Goal: Information Seeking & Learning: Learn about a topic

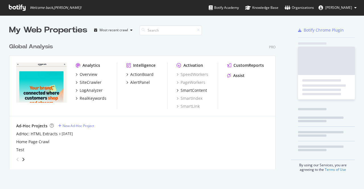
scroll to position [129, 267]
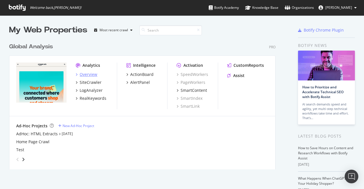
click at [94, 74] on div "Overview" at bounding box center [89, 75] width 18 height 6
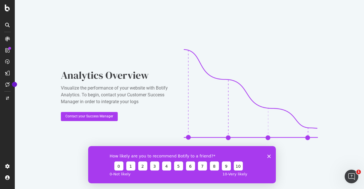
click at [268, 156] on icon "Close survey" at bounding box center [269, 156] width 3 height 3
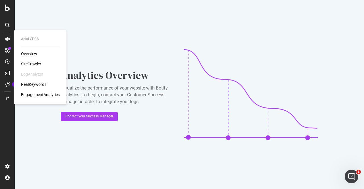
click at [35, 52] on div "Overview" at bounding box center [29, 54] width 16 height 6
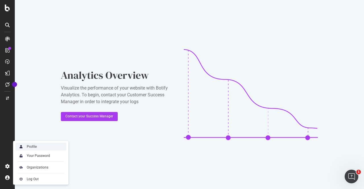
click at [36, 148] on div "Profile" at bounding box center [32, 147] width 10 height 5
click at [32, 164] on div "Organizations" at bounding box center [40, 168] width 51 height 8
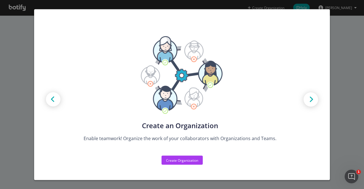
click at [359, 69] on div "Create new Projects for your Teams Create the exact model that matches your Org…" at bounding box center [182, 94] width 364 height 189
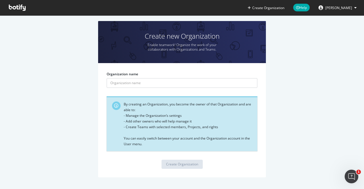
click at [16, 6] on icon at bounding box center [17, 8] width 17 height 6
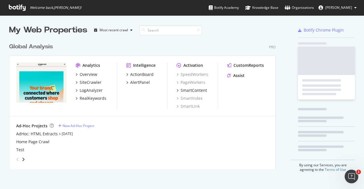
scroll to position [185, 355]
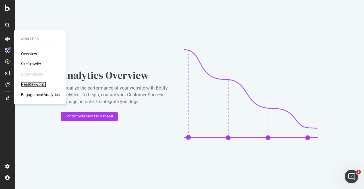
click at [40, 86] on div "RealKeywords" at bounding box center [33, 85] width 25 height 6
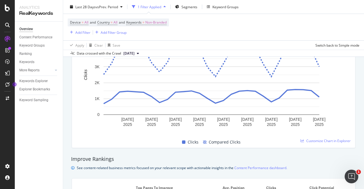
scroll to position [228, 0]
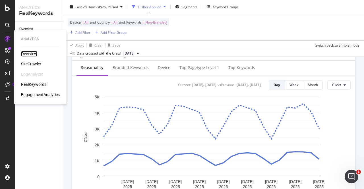
click at [35, 54] on div "Overview" at bounding box center [29, 54] width 16 height 6
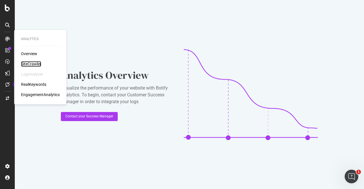
click at [39, 63] on div "SiteCrawler" at bounding box center [31, 64] width 20 height 6
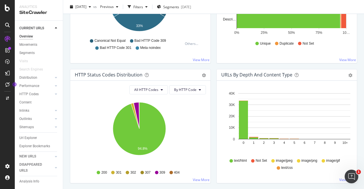
click at [9, 27] on icon at bounding box center [7, 25] width 5 height 5
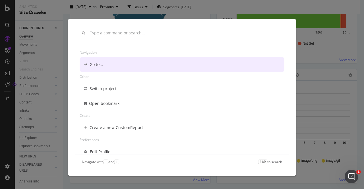
click at [7, 7] on div "Navigation Go to... Other Switch project Open bookmark Create Create a new Cust…" at bounding box center [182, 94] width 364 height 189
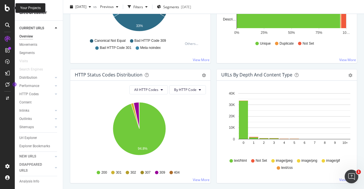
click at [5, 7] on icon at bounding box center [7, 8] width 5 height 7
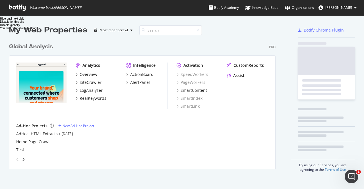
scroll to position [185, 355]
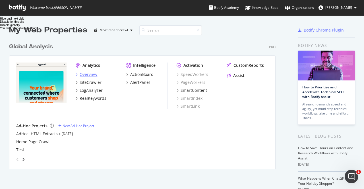
click at [93, 76] on div "Overview" at bounding box center [89, 75] width 18 height 6
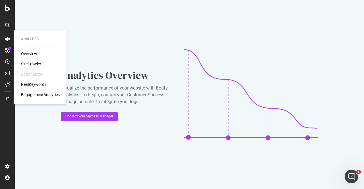
click at [28, 65] on div "SiteCrawler" at bounding box center [31, 64] width 20 height 6
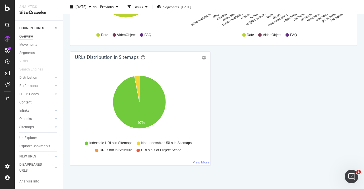
scroll to position [635, 0]
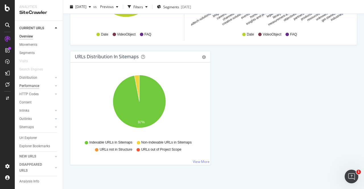
click at [31, 83] on div "Performance" at bounding box center [29, 86] width 20 height 6
